Goal: Information Seeking & Learning: Find specific fact

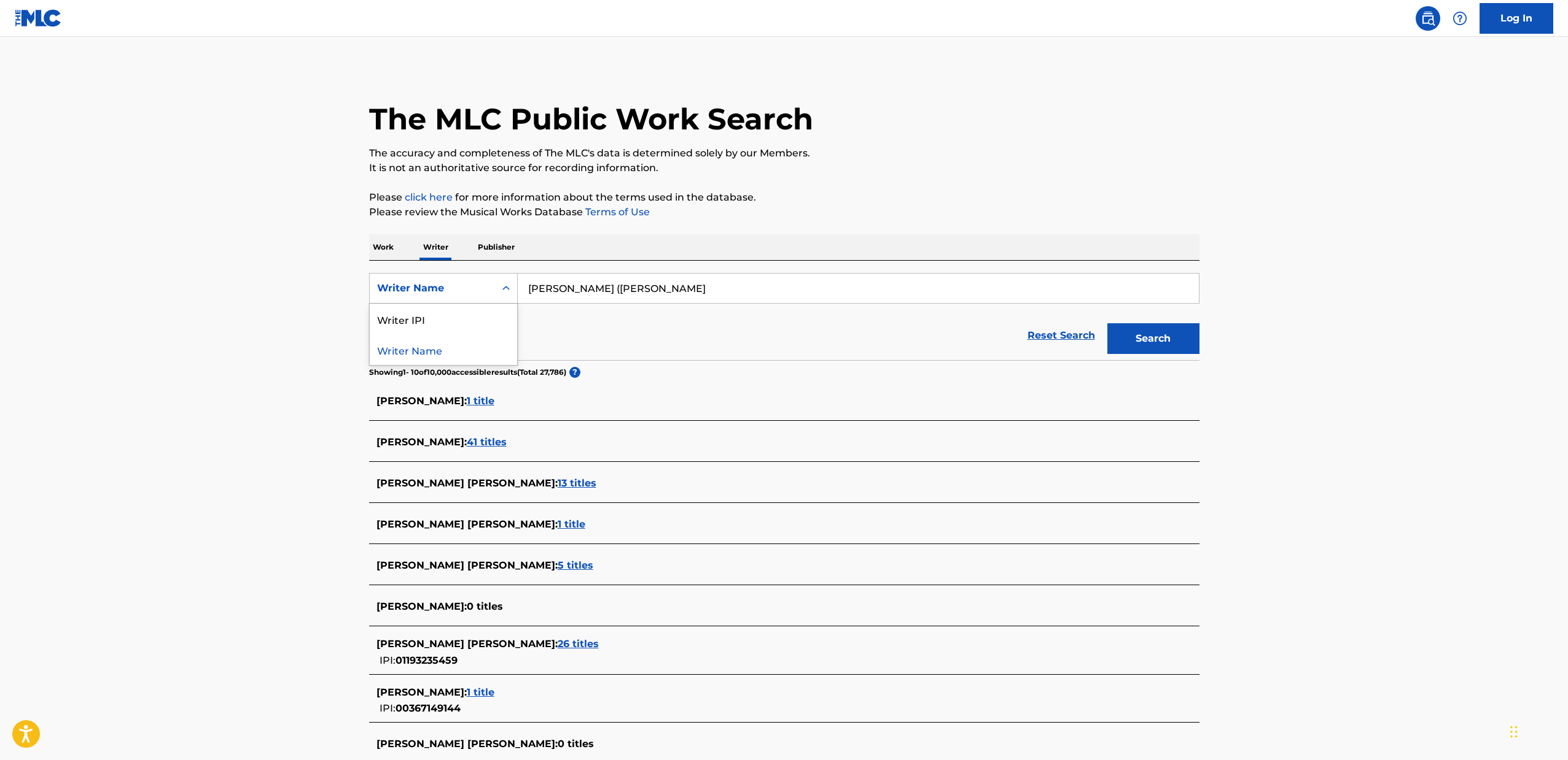
click at [430, 275] on div "Writer Name" at bounding box center [443, 288] width 148 height 31
drag, startPoint x: 402, startPoint y: 318, endPoint x: 392, endPoint y: 310, distance: 12.8
click at [402, 318] on div "Writer IPI" at bounding box center [443, 318] width 148 height 31
click at [552, 295] on input "Search Form" at bounding box center [859, 289] width 681 height 30
paste input "364234372"
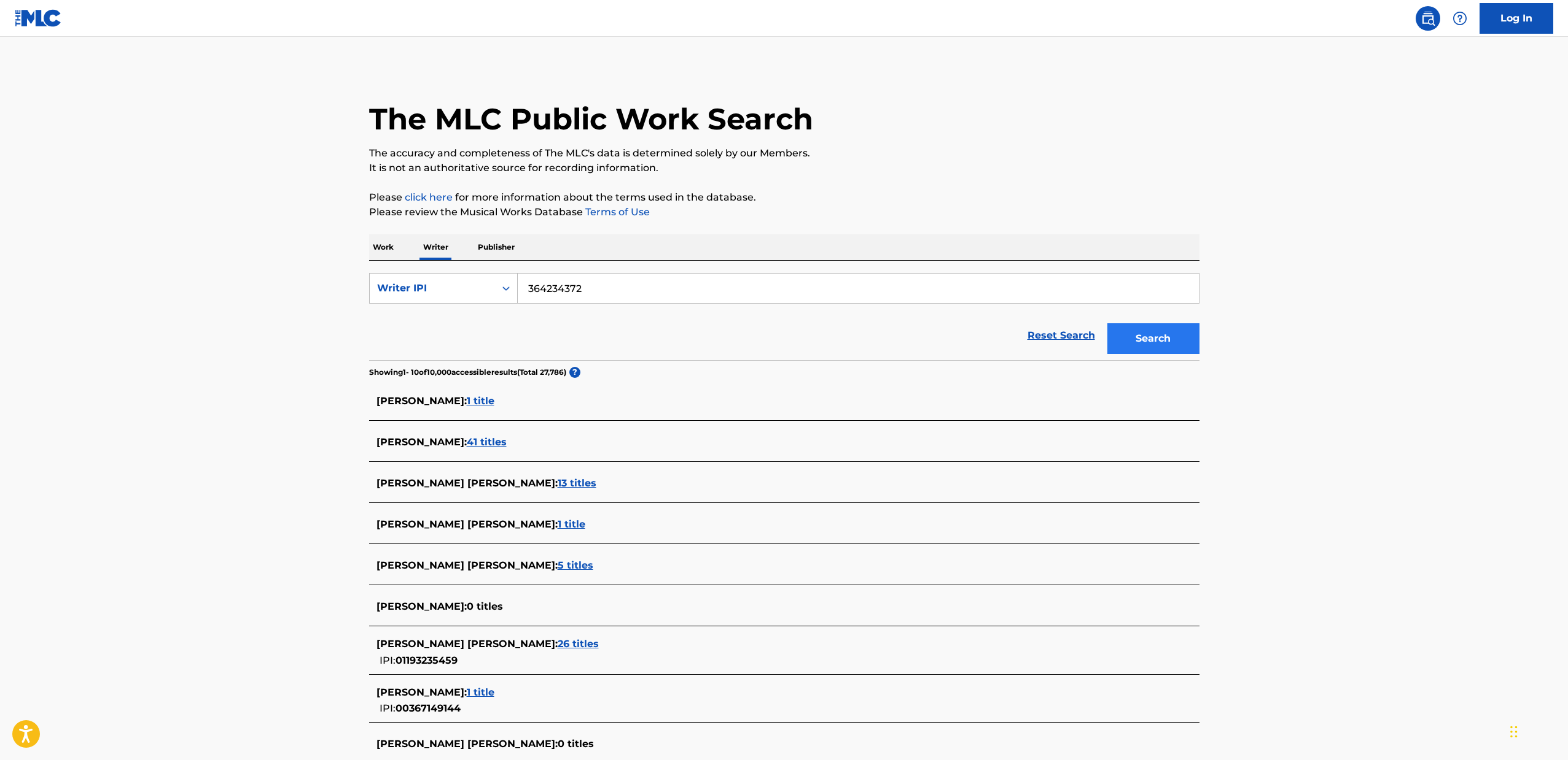
type input "364234372"
click at [1151, 352] on button "Search" at bounding box center [1153, 338] width 92 height 31
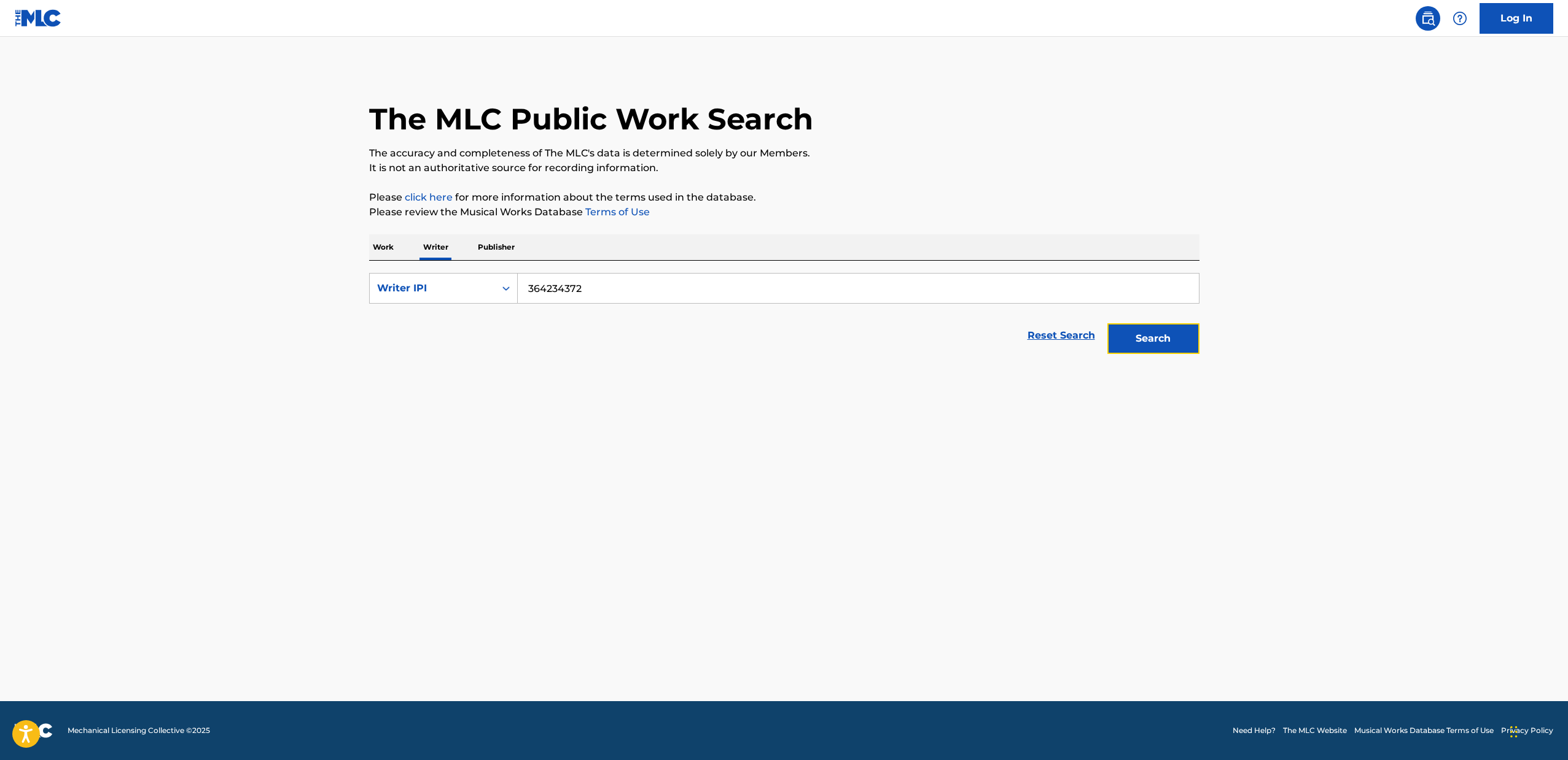
click at [1125, 347] on button "Search" at bounding box center [1153, 338] width 92 height 31
click at [551, 300] on input "Search Form" at bounding box center [859, 289] width 681 height 30
paste input "364234372"
type input "364234372"
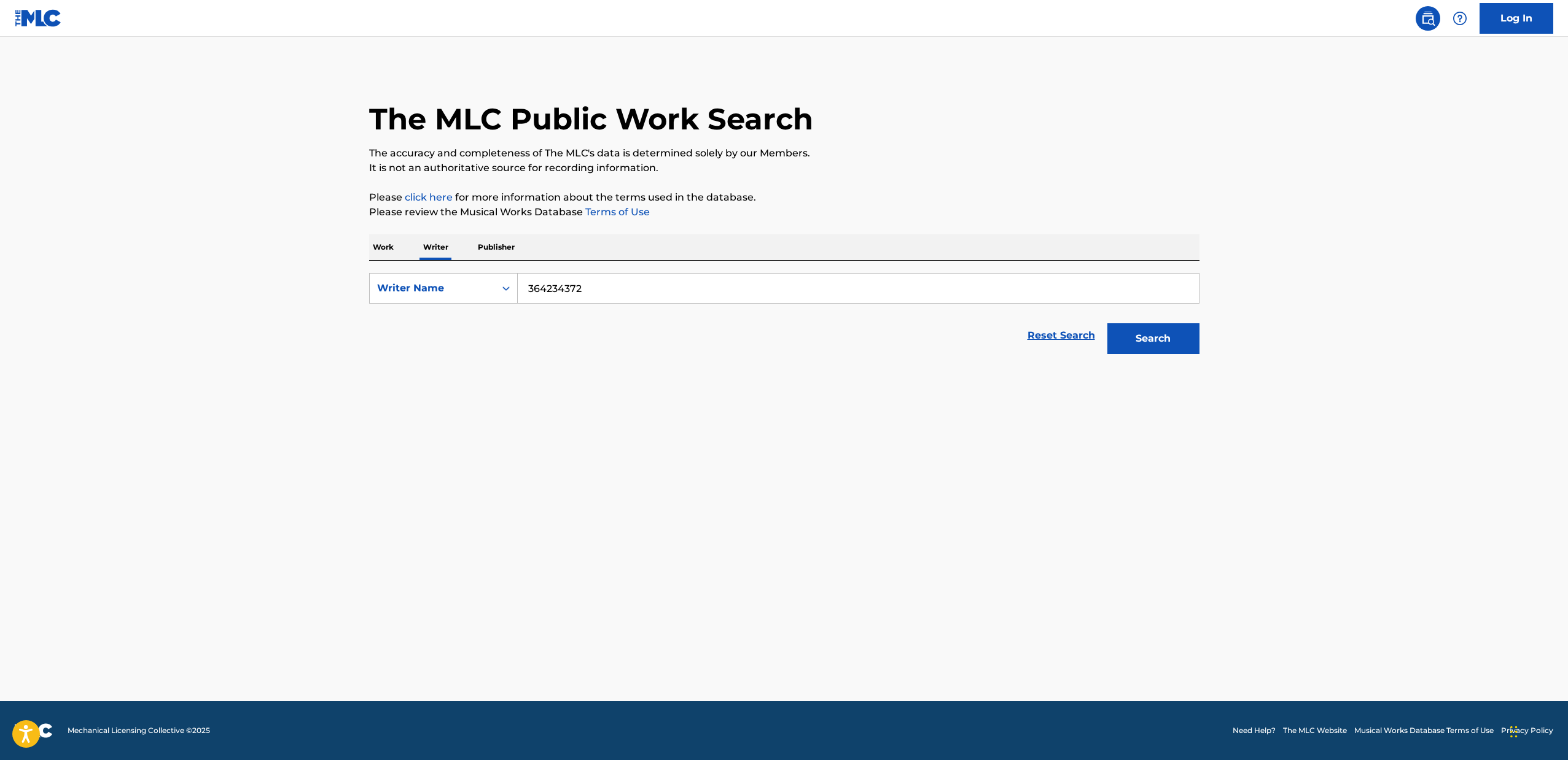
click at [1128, 360] on div "Search" at bounding box center [1150, 336] width 98 height 49
click at [1127, 351] on button "Search" at bounding box center [1153, 338] width 92 height 31
click at [552, 277] on input "364234372" at bounding box center [859, 289] width 681 height 30
paste input "1227861054"
type input "1227861054"
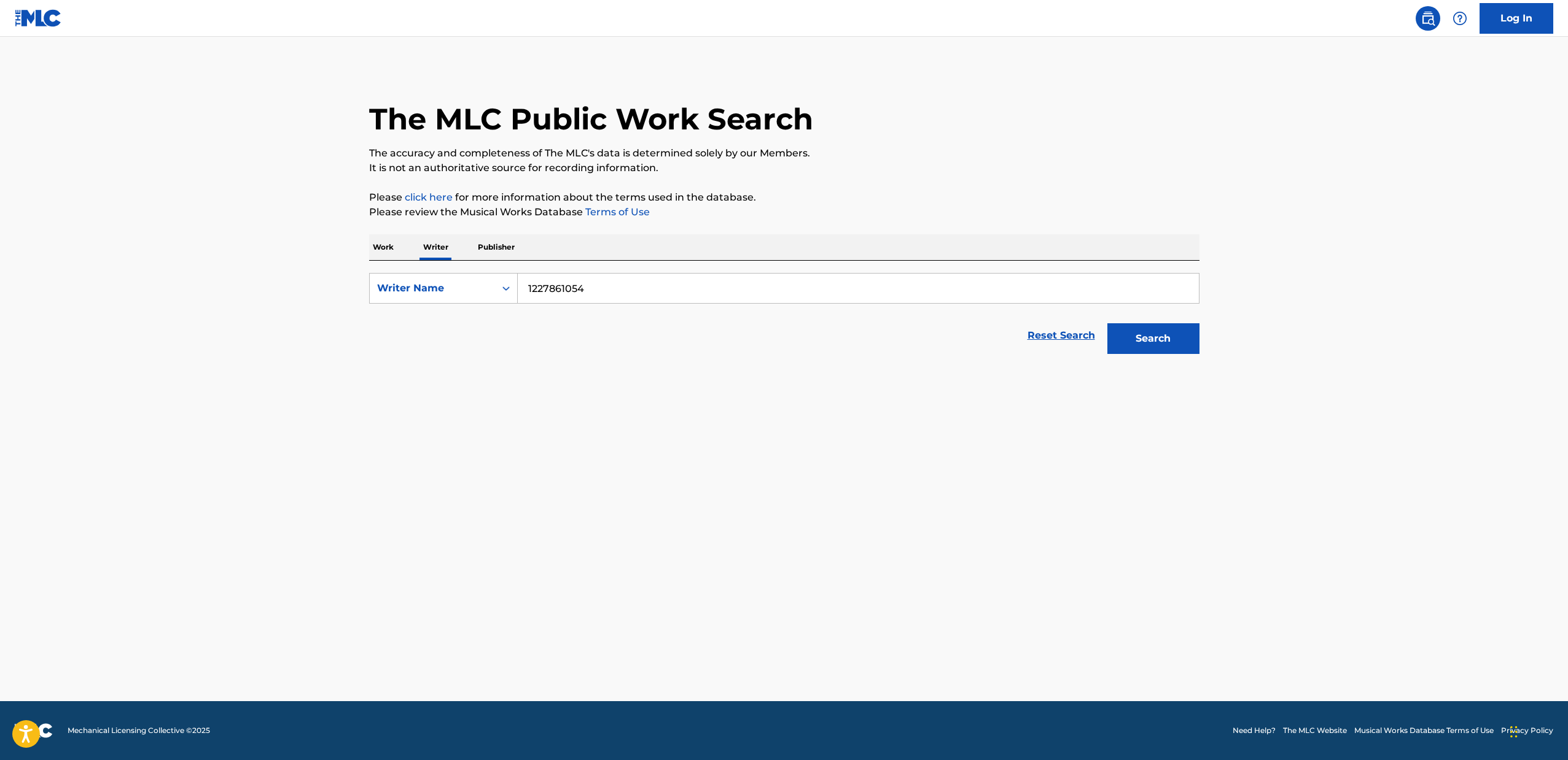
click at [1107, 323] on button "Search" at bounding box center [1153, 338] width 92 height 31
